Goal: Task Accomplishment & Management: Use online tool/utility

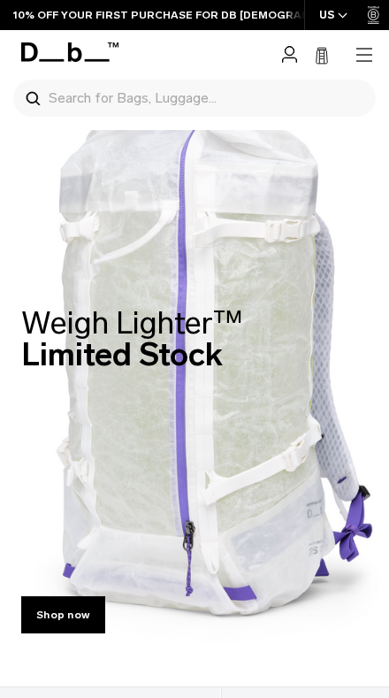
click at [357, 50] on icon "button" at bounding box center [364, 54] width 21 height 21
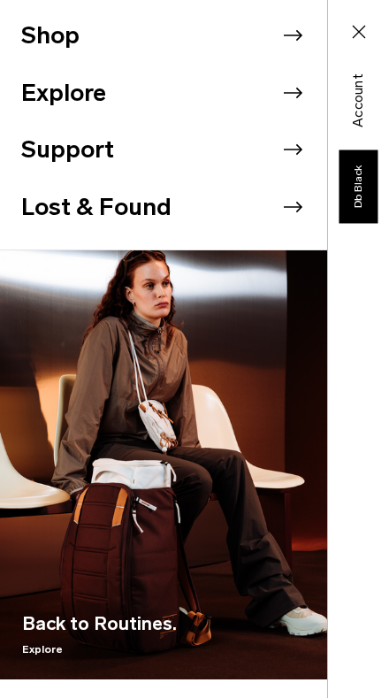
click at [68, 142] on button "Support" at bounding box center [67, 150] width 93 height 36
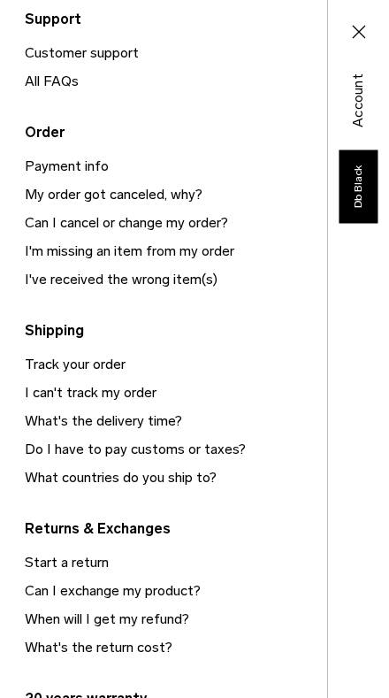
scroll to position [135, 0]
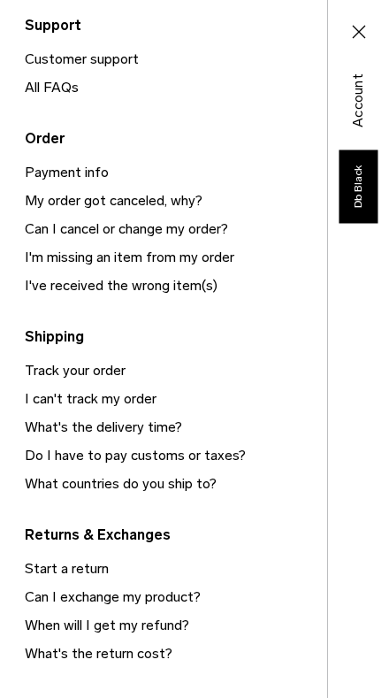
click at [89, 570] on link "Start a return" at bounding box center [176, 569] width 303 height 28
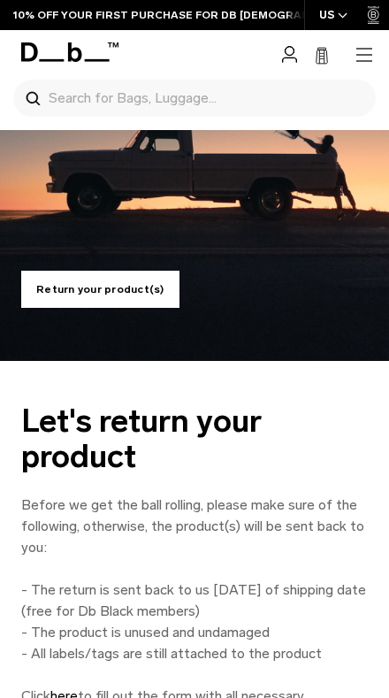
scroll to position [114, 0]
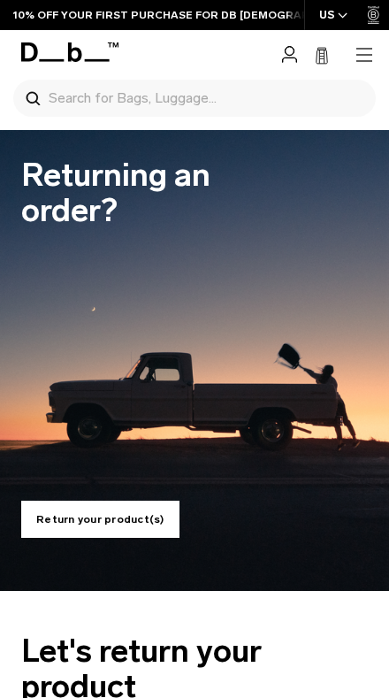
click at [129, 520] on link "Return your product(s)" at bounding box center [100, 519] width 158 height 37
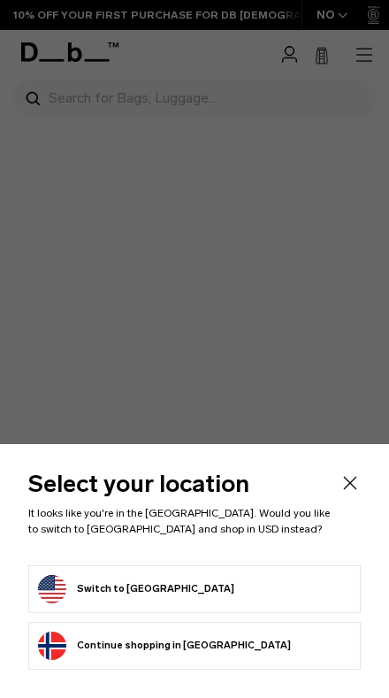
click at [275, 589] on form "Switch to United States" at bounding box center [194, 589] width 313 height 28
click at [177, 597] on button "Switch to United States" at bounding box center [136, 589] width 196 height 28
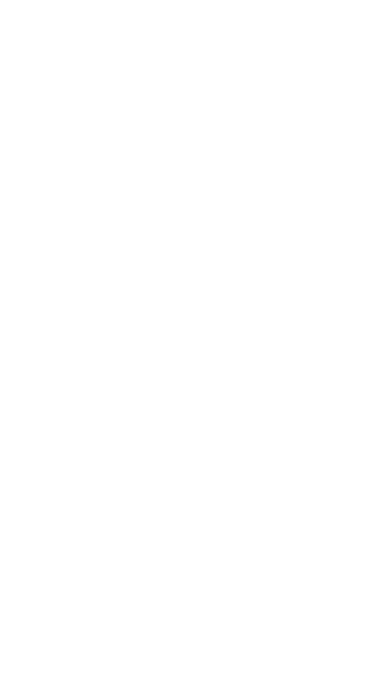
scroll to position [162, 0]
